Goal: Transaction & Acquisition: Purchase product/service

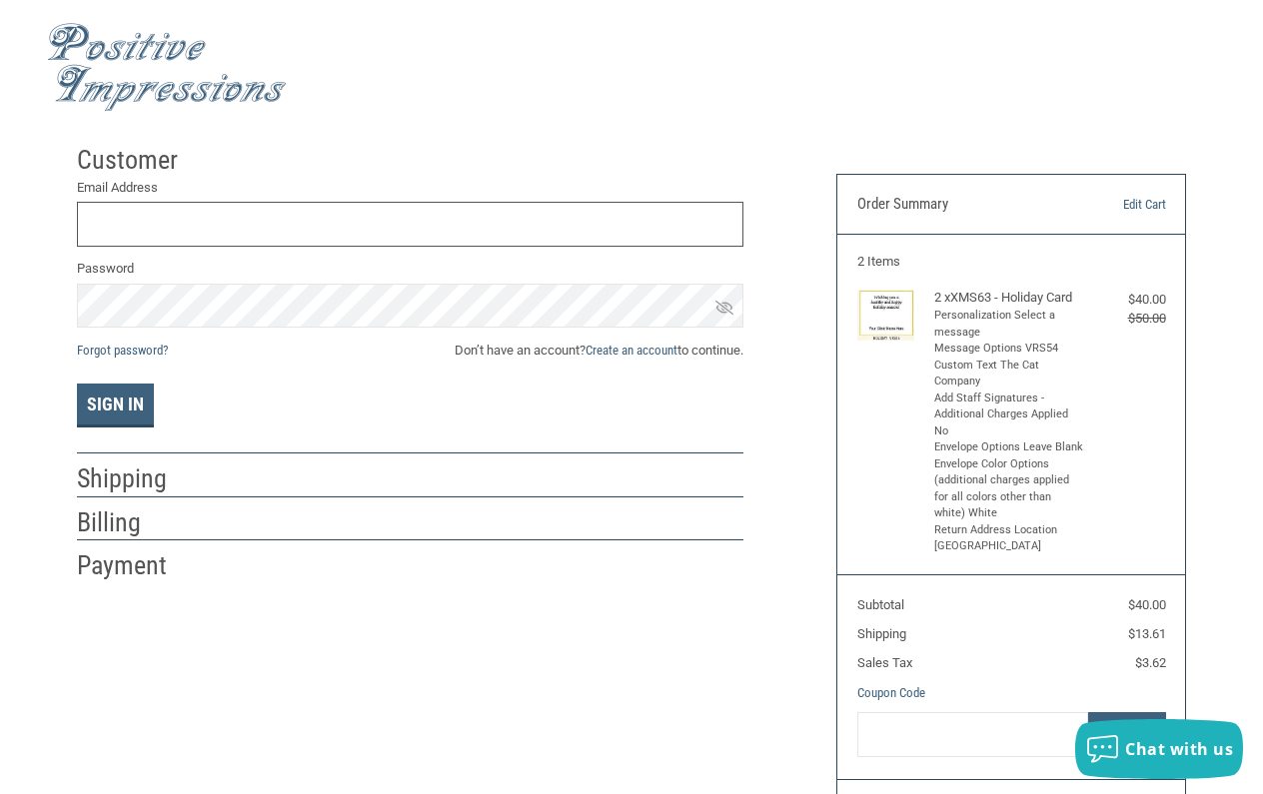
type input "[EMAIL_ADDRESS][DOMAIN_NAME]"
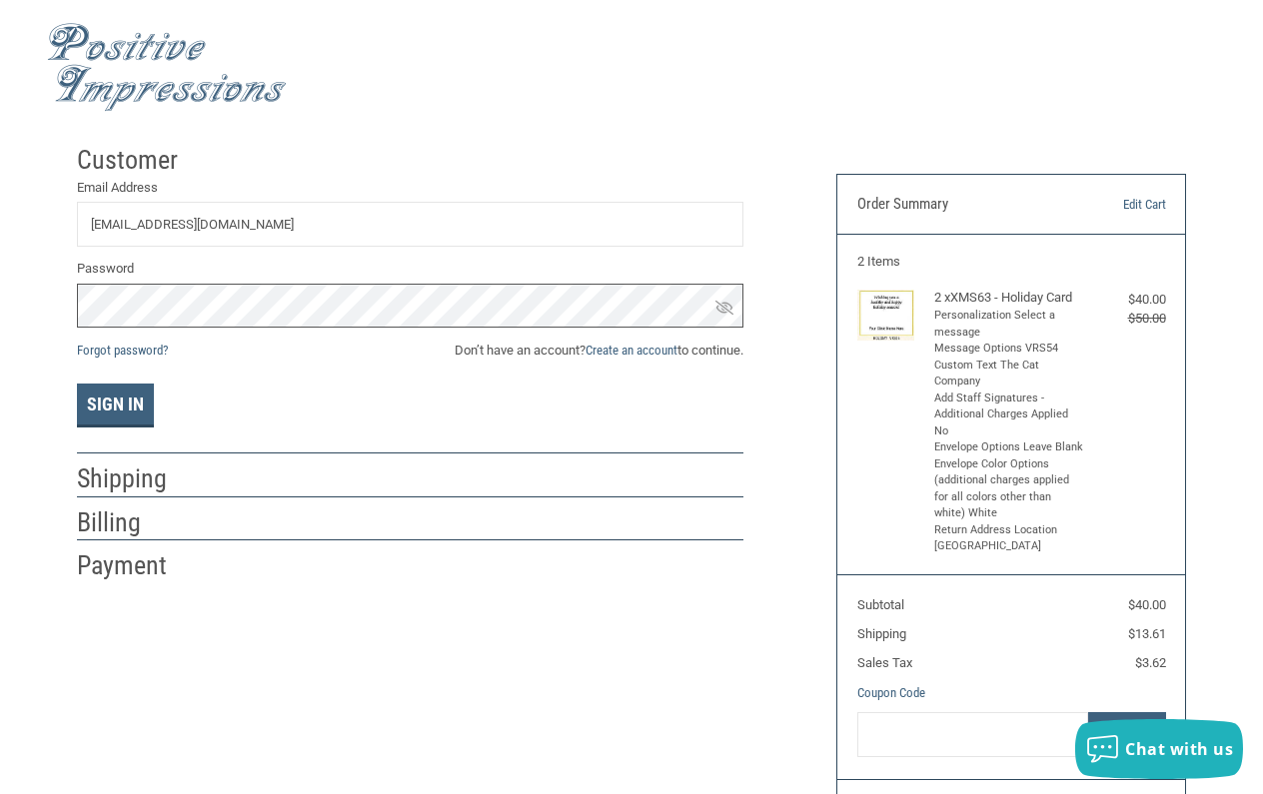
click at [115, 404] on button "Sign In" at bounding box center [115, 406] width 77 height 44
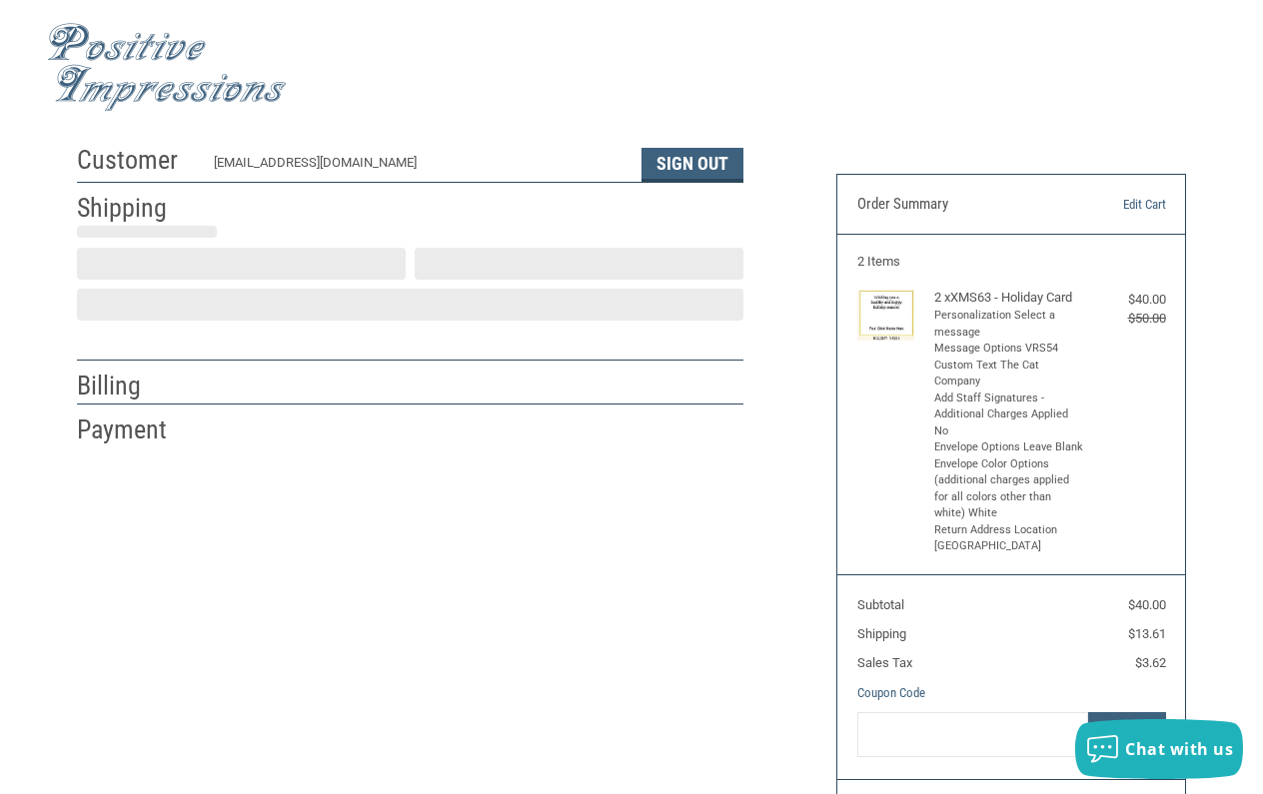
select select "US"
select select "OH"
type input "Akron"
select select "OH"
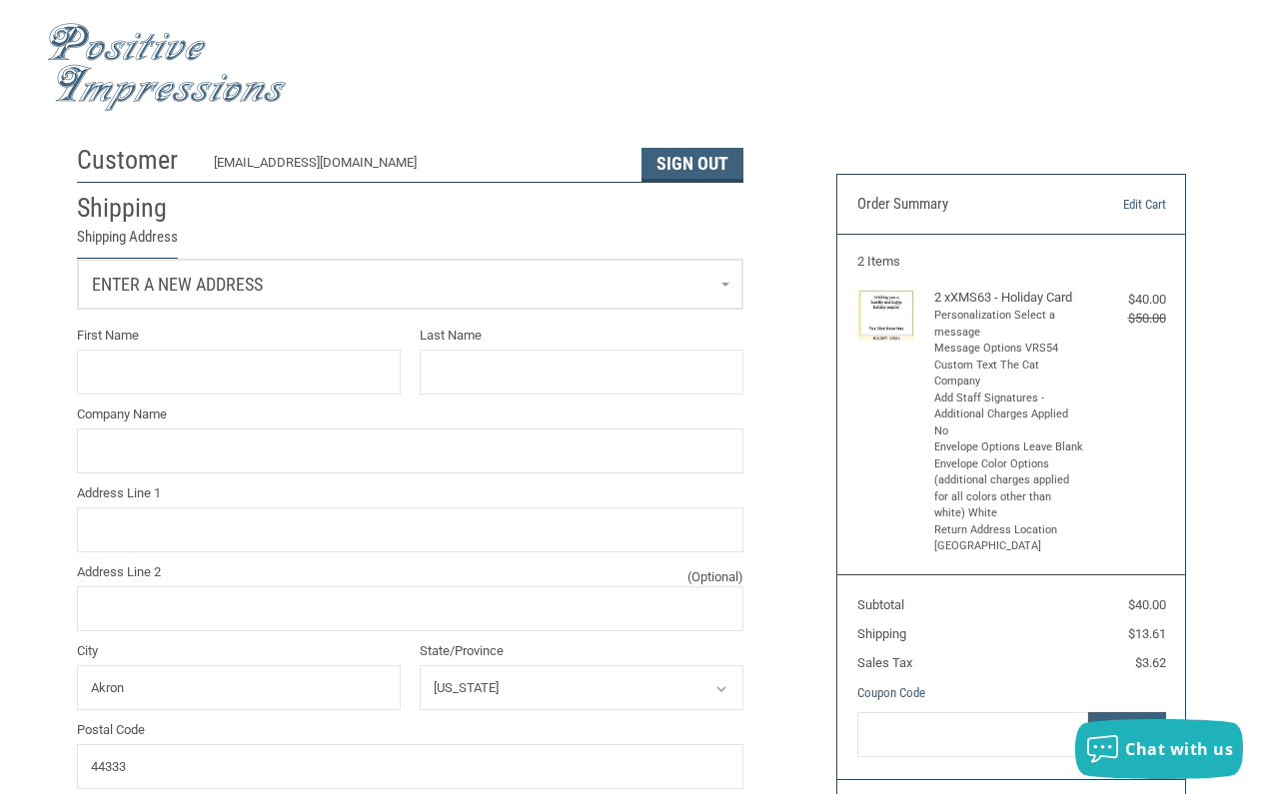
click at [375, 281] on link "Enter a new address" at bounding box center [410, 284] width 665 height 49
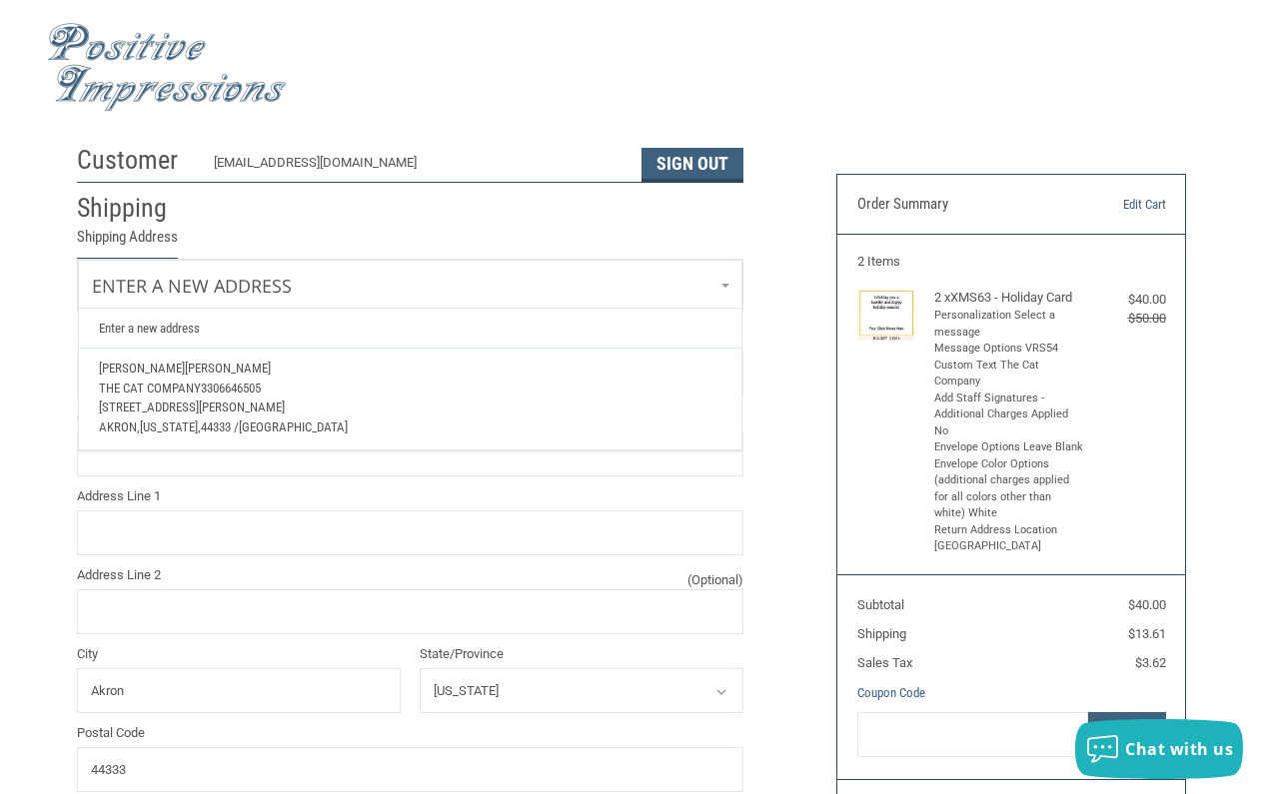
click at [261, 390] on span "3306646505" at bounding box center [231, 388] width 60 height 15
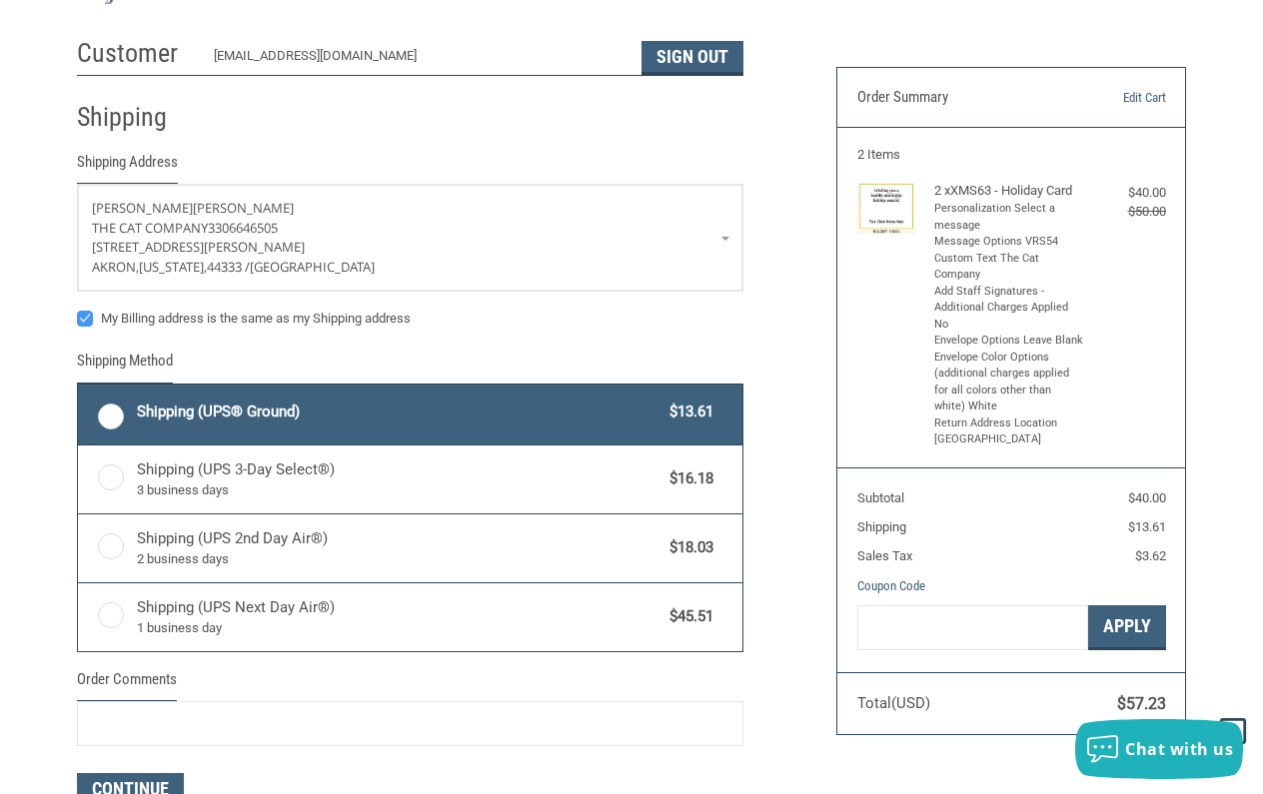
scroll to position [109, 0]
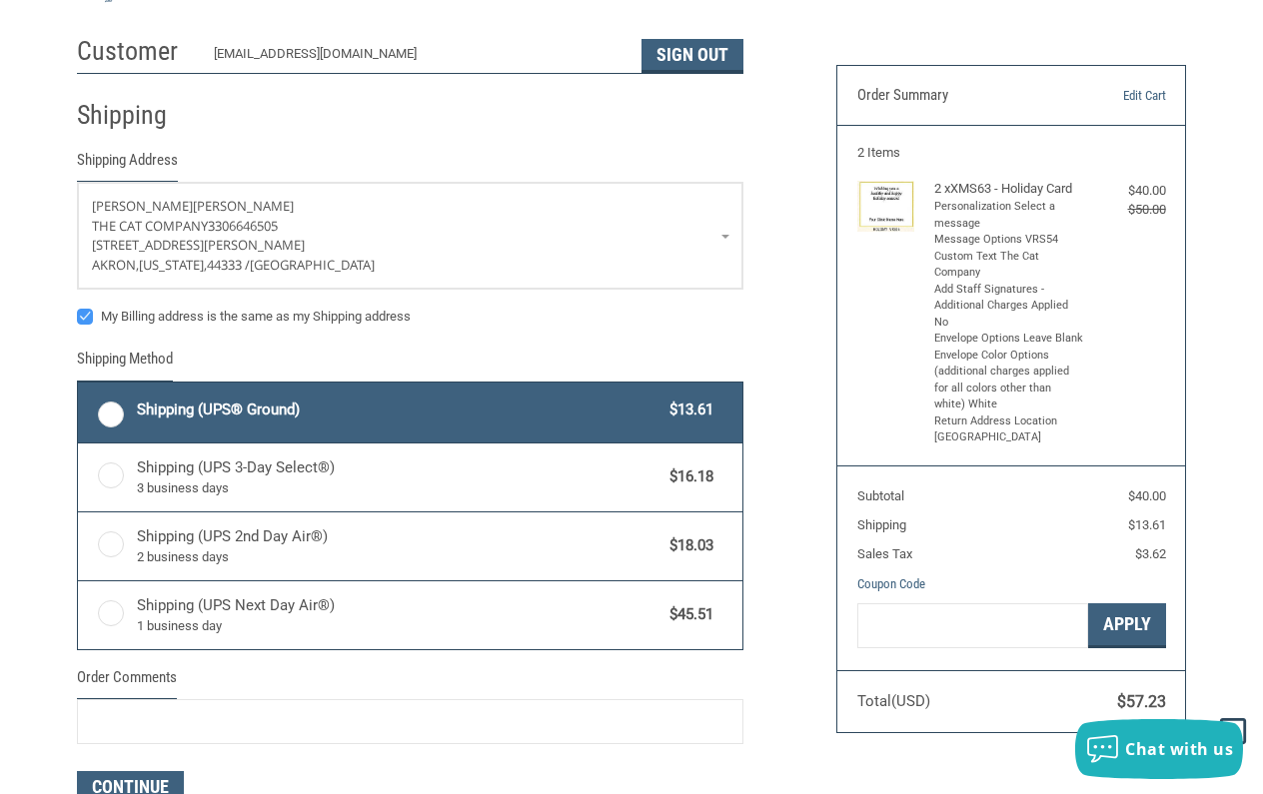
click at [101, 412] on label "Shipping (UPS® Ground) $13.61" at bounding box center [410, 413] width 665 height 60
click at [79, 386] on input "Shipping (UPS® Ground) $13.61" at bounding box center [78, 385] width 1 height 1
radio input "true"
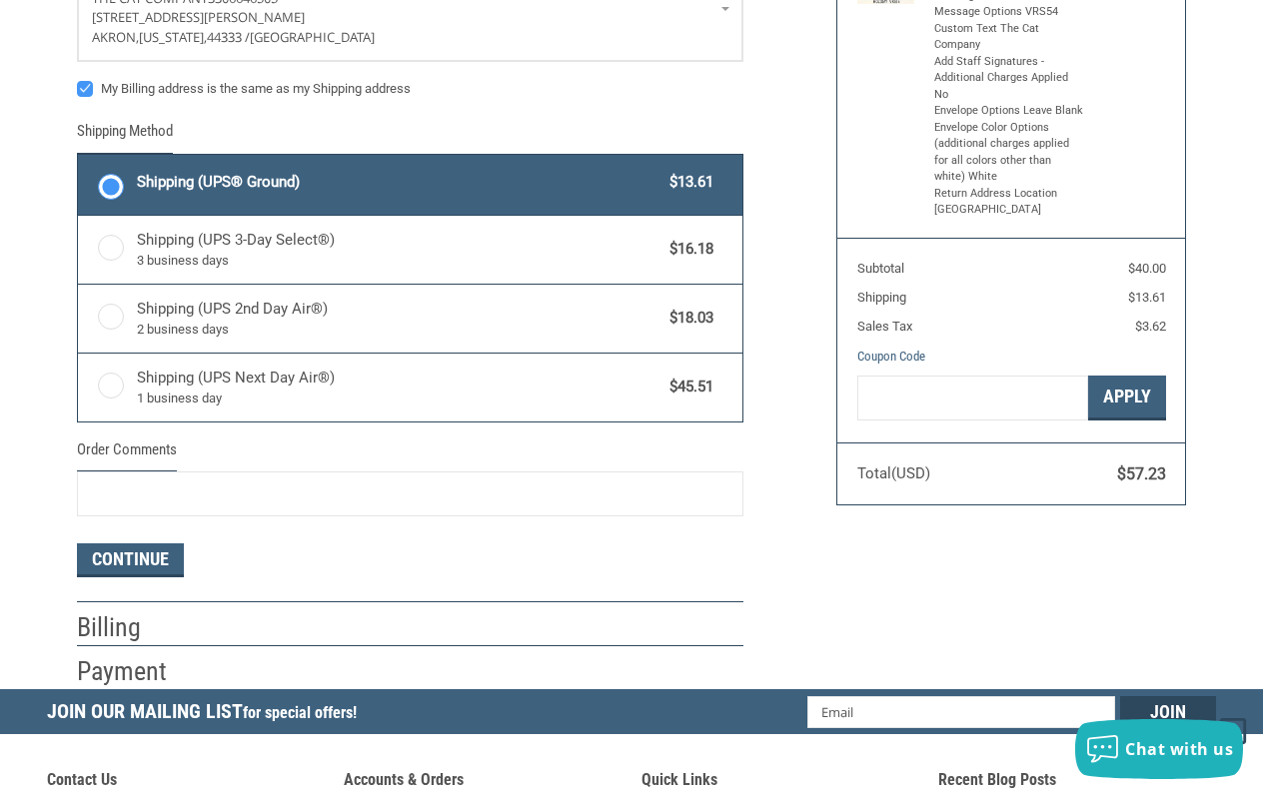
scroll to position [338, 0]
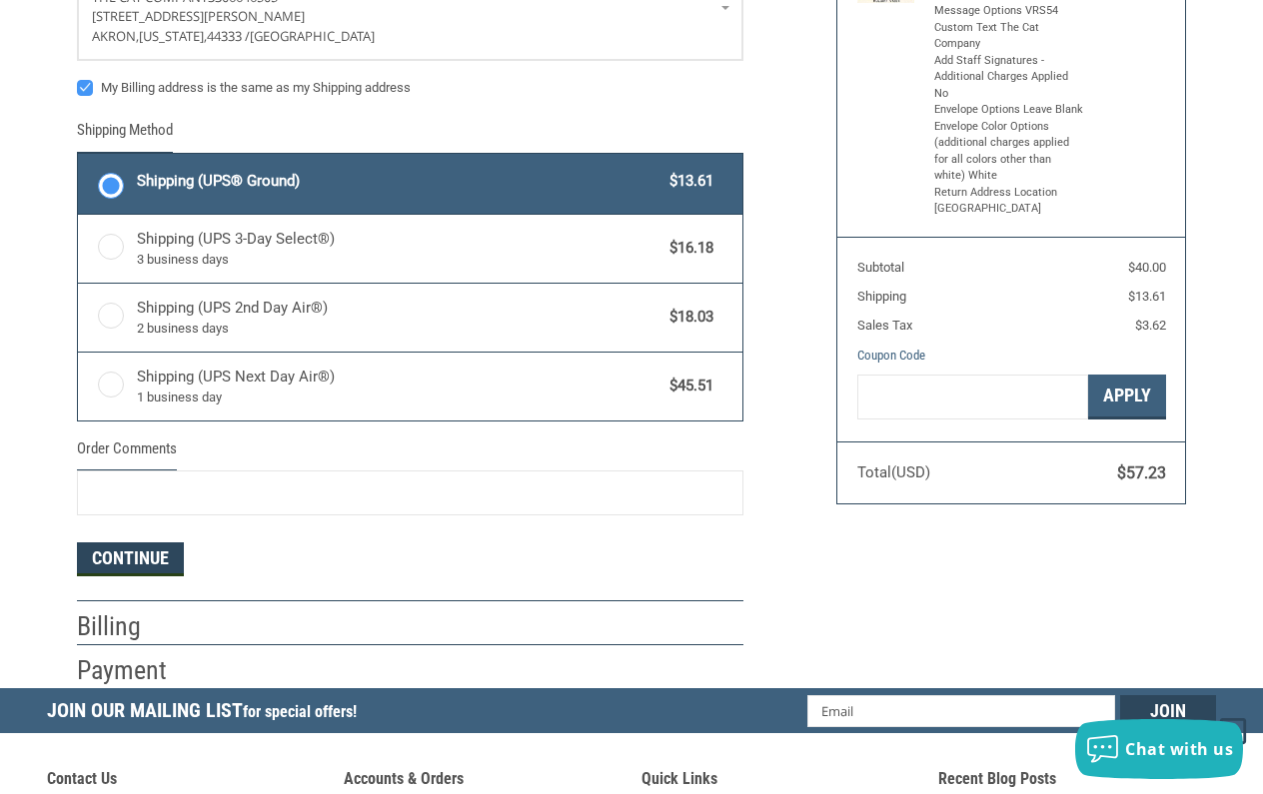
click at [150, 543] on button "Continue" at bounding box center [130, 560] width 107 height 34
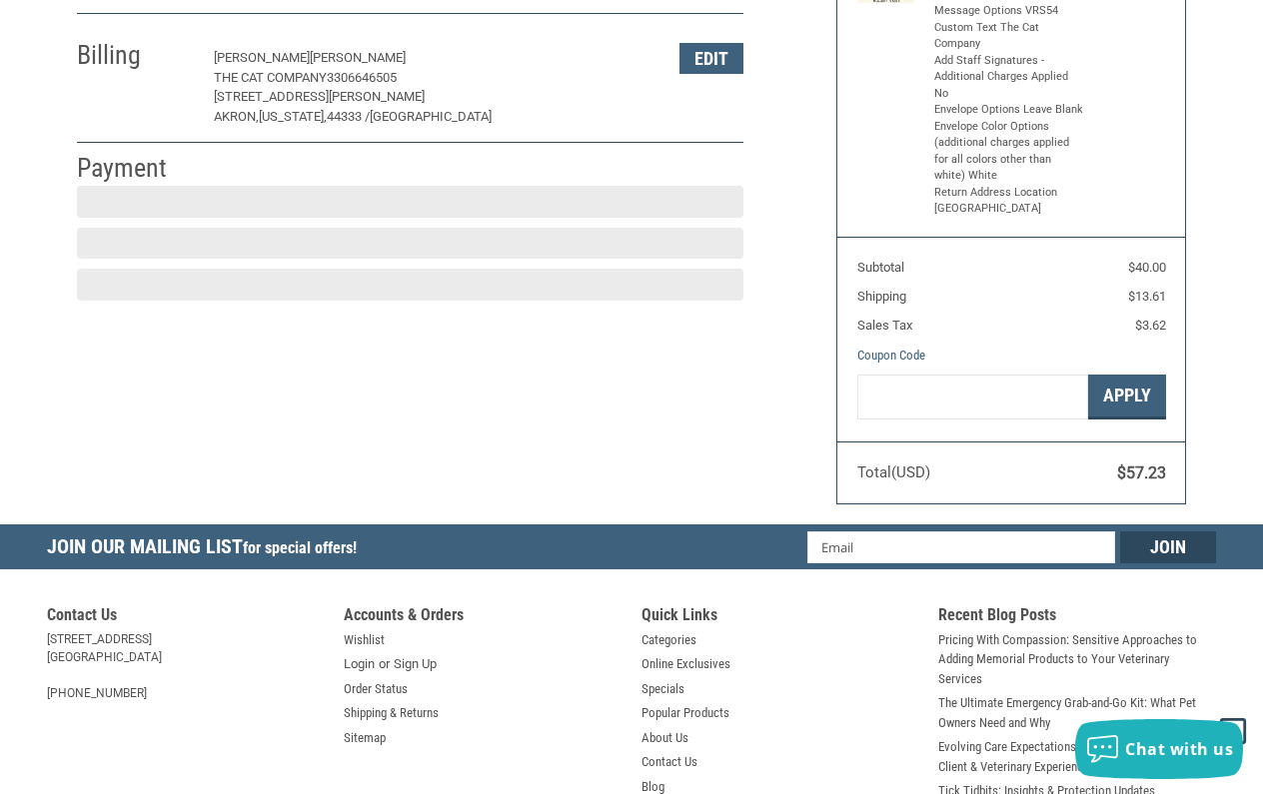
scroll to position [317, 0]
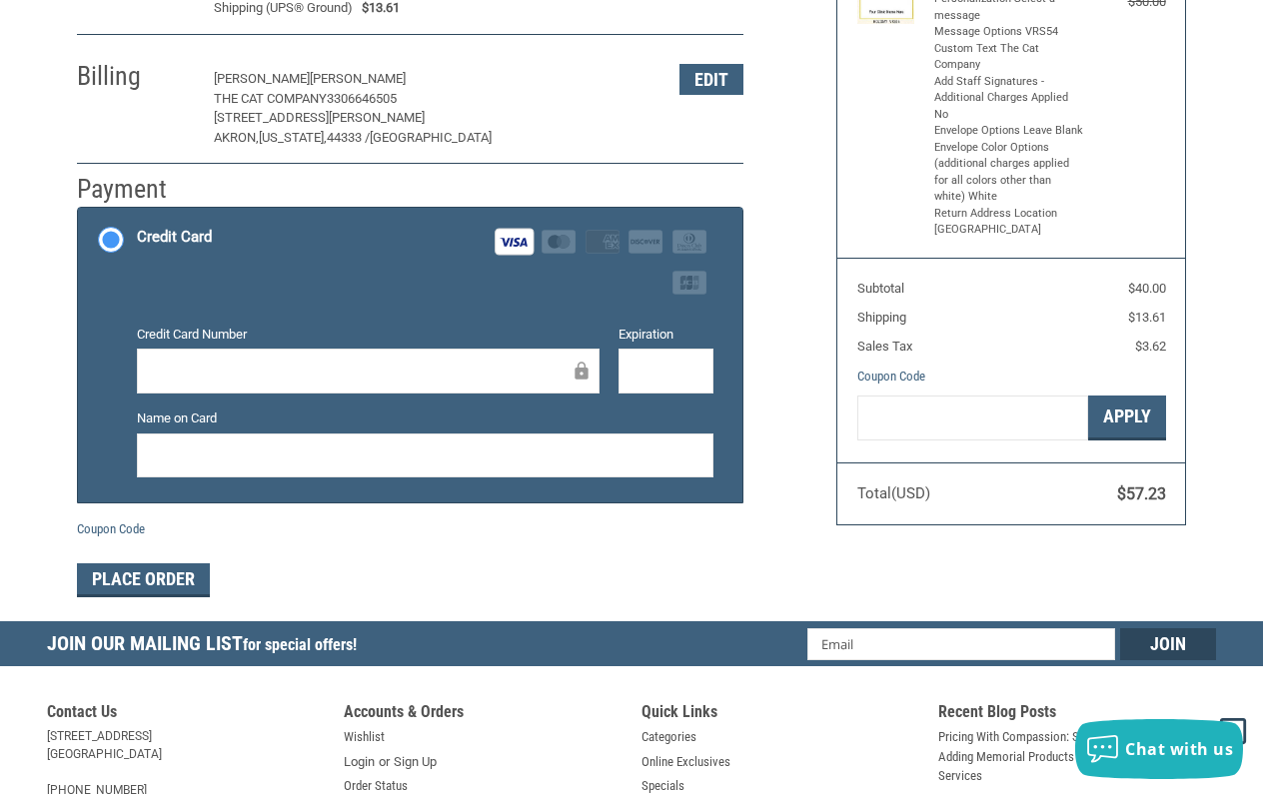
click at [289, 444] on iframe at bounding box center [425, 455] width 549 height 23
click at [392, 538] on form "Payment Methods Credit Card Credit Card Visa Master Amex Discover Diners Club J…" at bounding box center [410, 402] width 667 height 391
click at [162, 580] on button "Place Order" at bounding box center [143, 581] width 133 height 34
